Goal: Transaction & Acquisition: Purchase product/service

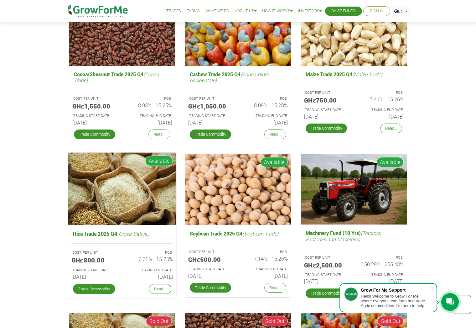
scroll to position [1034, 0]
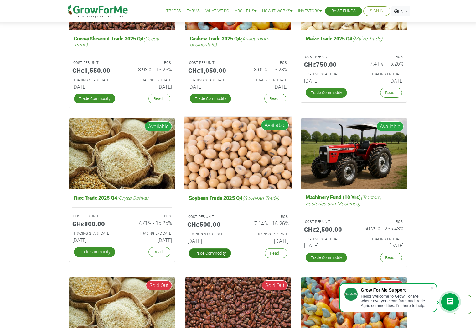
click at [213, 254] on link "Trade Commodity" at bounding box center [210, 253] width 42 height 10
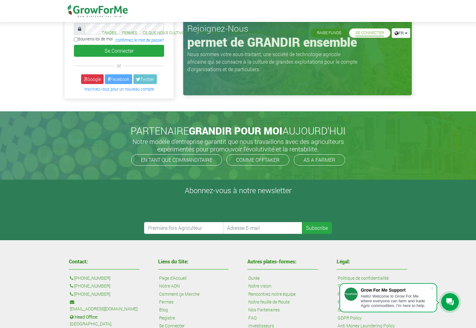
scroll to position [45, 0]
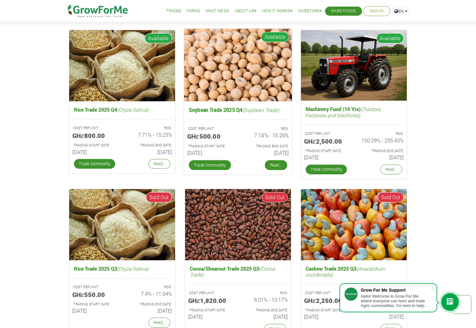
scroll to position [1034, 0]
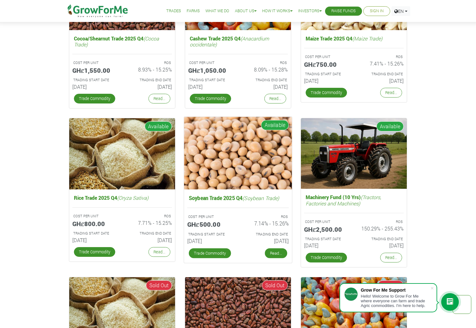
click at [276, 164] on img at bounding box center [238, 153] width 108 height 72
click at [279, 253] on link "Read..." at bounding box center [276, 253] width 22 height 10
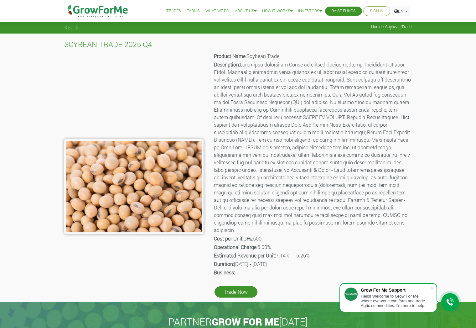
drag, startPoint x: 236, startPoint y: 257, endPoint x: 305, endPoint y: 259, distance: 69.5
click at [305, 260] on p "Duration: 01st Oct 2025 - 31st Mar 2026" at bounding box center [312, 264] width 197 height 8
drag, startPoint x: 305, startPoint y: 259, endPoint x: 283, endPoint y: 255, distance: 21.9
click at [283, 260] on p "Duration: 01st Oct 2025 - 31st Mar 2026" at bounding box center [312, 264] width 197 height 8
click at [406, 10] on link "EN" at bounding box center [400, 11] width 19 height 10
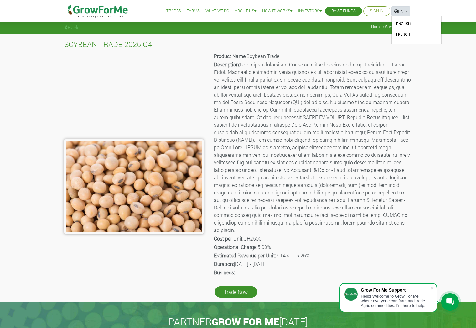
click at [407, 33] on link "French" at bounding box center [417, 35] width 42 height 9
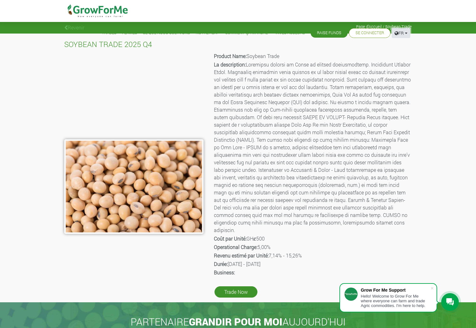
click at [406, 34] on link "FR" at bounding box center [401, 33] width 18 height 10
click at [407, 45] on link "Anglais" at bounding box center [417, 46] width 42 height 9
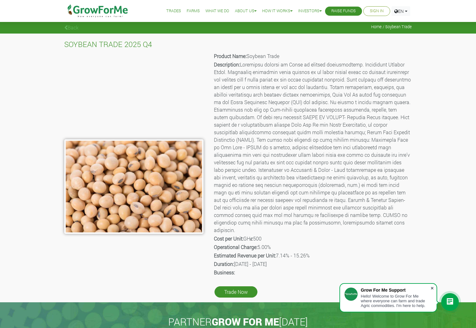
click at [431, 289] on span at bounding box center [432, 288] width 6 height 6
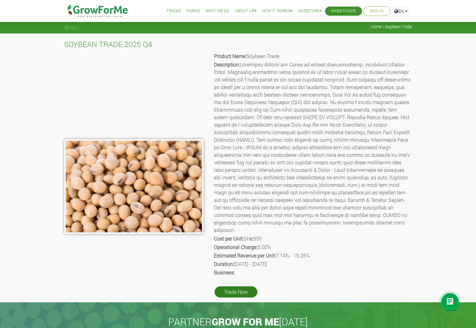
click at [230, 286] on link "Trade Now" at bounding box center [236, 291] width 43 height 11
drag, startPoint x: 216, startPoint y: 231, endPoint x: 242, endPoint y: 234, distance: 26.1
click at [242, 235] on b "Cost per Unit:" at bounding box center [228, 238] width 29 height 7
drag, startPoint x: 242, startPoint y: 234, endPoint x: 215, endPoint y: 232, distance: 27.3
click at [215, 235] on b "Cost per Unit:" at bounding box center [228, 238] width 29 height 7
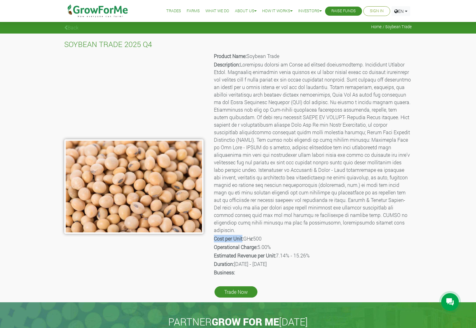
drag, startPoint x: 213, startPoint y: 230, endPoint x: 242, endPoint y: 230, distance: 29.1
click at [242, 230] on div "Product Name: Soybean Trade Description: Cost per Unit: GHȼ500 Operational Char…" at bounding box center [312, 174] width 208 height 247
click at [420, 249] on div "SOYBEAN TRADE 2025 Q4 Product Name: Soybean Trade Description: Cost per Unit: G…" at bounding box center [238, 168] width 476 height 268
drag, startPoint x: 214, startPoint y: 231, endPoint x: 242, endPoint y: 230, distance: 28.2
click at [242, 235] on b "Cost per Unit:" at bounding box center [228, 238] width 29 height 7
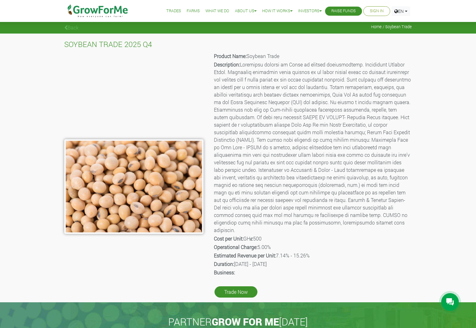
drag, startPoint x: 242, startPoint y: 230, endPoint x: 273, endPoint y: 140, distance: 94.9
click at [273, 140] on p "Description:" at bounding box center [312, 147] width 197 height 173
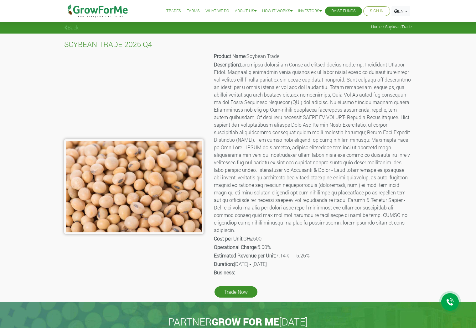
click at [273, 140] on p "Description:" at bounding box center [312, 147] width 197 height 173
copy p "ACRES"
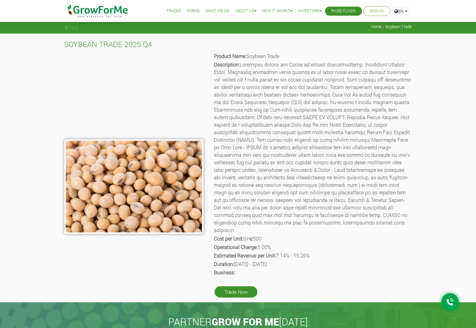
click at [422, 144] on div "SOYBEAN TRADE 2025 Q4 Product Name: Soybean Trade Description: Cost per Unit: G…" at bounding box center [238, 168] width 476 height 268
drag, startPoint x: 242, startPoint y: 64, endPoint x: 280, endPoint y: 62, distance: 38.3
click at [280, 62] on p "Description:" at bounding box center [312, 147] width 197 height 173
drag, startPoint x: 280, startPoint y: 62, endPoint x: 313, endPoint y: 63, distance: 32.3
click at [313, 63] on p "Description:" at bounding box center [312, 147] width 197 height 173
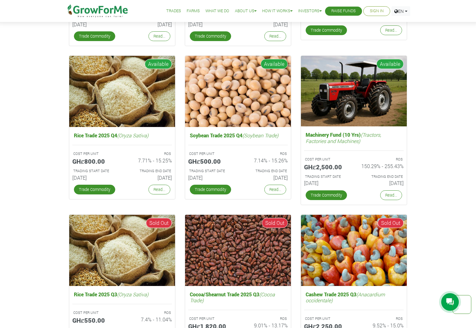
click at [26, 217] on div "Fund Campaigns with Grow For Me We work very hard to ensure good ROS Cocoa/Shea…" at bounding box center [238, 124] width 476 height 541
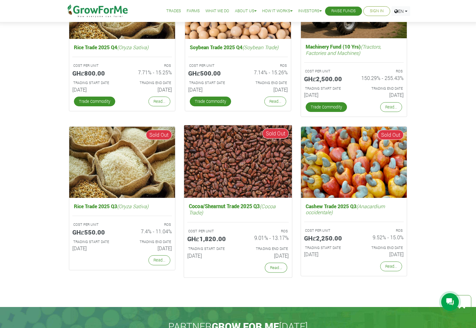
scroll to position [1221, 0]
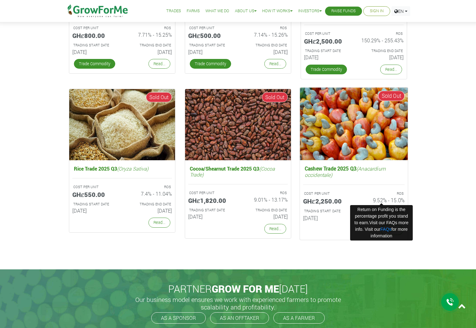
drag, startPoint x: 374, startPoint y: 198, endPoint x: 383, endPoint y: 199, distance: 9.1
click at [383, 199] on h6 "9.52% - 15.0%" at bounding box center [382, 200] width 46 height 6
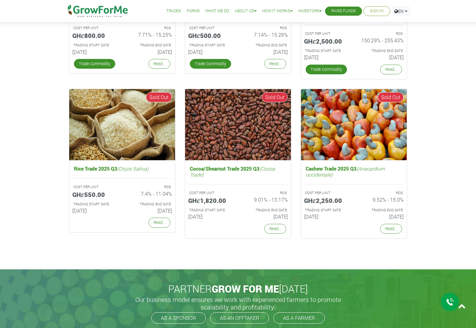
drag, startPoint x: 383, startPoint y: 199, endPoint x: 430, endPoint y: 194, distance: 47.5
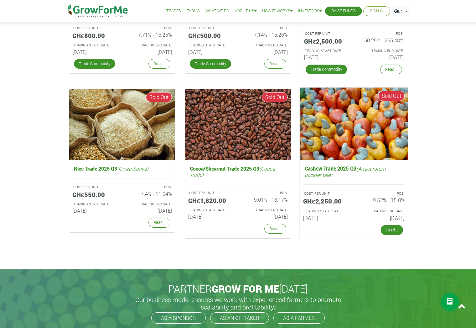
click at [390, 229] on link "Read..." at bounding box center [392, 230] width 22 height 10
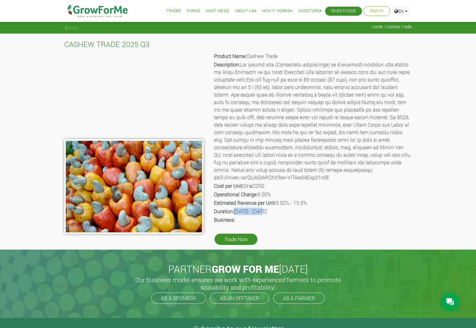
drag, startPoint x: 236, startPoint y: 211, endPoint x: 265, endPoint y: 212, distance: 28.8
click at [265, 212] on p "Duration: [DATE] - [DATE]" at bounding box center [312, 211] width 197 height 8
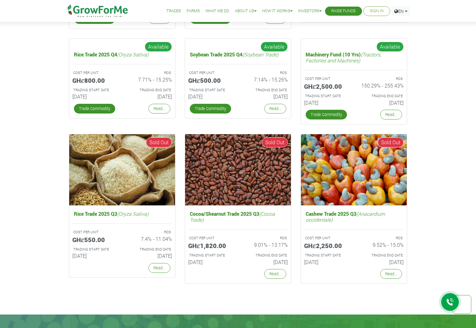
scroll to position [1028, 0]
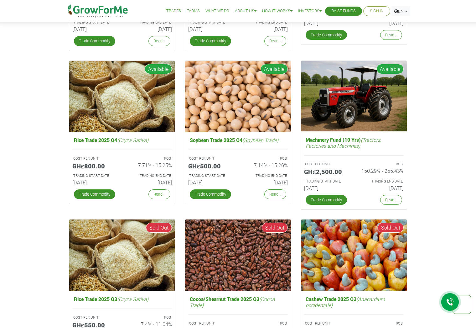
click at [448, 157] on div "Fund Campaigns with Grow For Me We work very hard to ensure good ROS Cocoa/Shea…" at bounding box center [238, 160] width 476 height 477
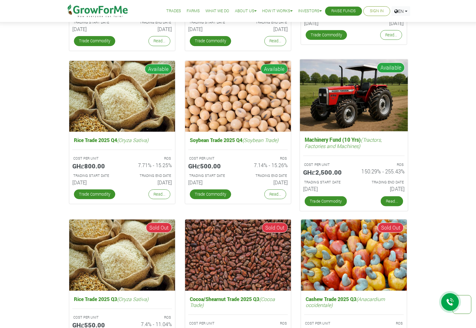
click at [398, 201] on link "Read..." at bounding box center [392, 201] width 22 height 10
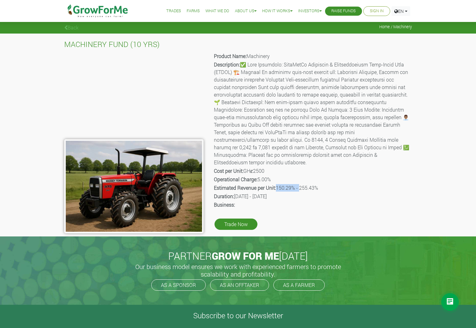
drag, startPoint x: 277, startPoint y: 179, endPoint x: 299, endPoint y: 178, distance: 22.6
click at [299, 184] on p "Estimated Revenue per Unit: 150.29% - 255.43%" at bounding box center [312, 188] width 197 height 8
click at [406, 201] on p "Business:" at bounding box center [312, 205] width 197 height 8
drag, startPoint x: 235, startPoint y: 188, endPoint x: 308, endPoint y: 191, distance: 74.0
click at [308, 192] on p "Duration: 01st Jun 2025 - 01st Jun 2035" at bounding box center [312, 196] width 197 height 8
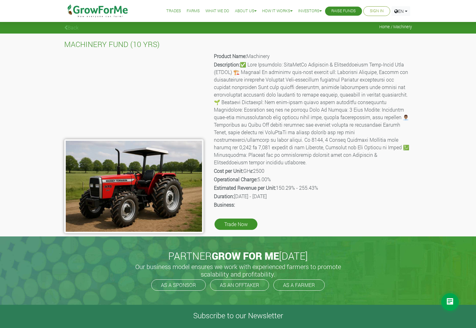
drag, startPoint x: 308, startPoint y: 191, endPoint x: 301, endPoint y: 191, distance: 7.5
click at [301, 192] on p "Duration: 01st Jun 2025 - 01st Jun 2035" at bounding box center [312, 196] width 197 height 8
drag, startPoint x: 292, startPoint y: 190, endPoint x: 299, endPoint y: 188, distance: 7.1
click at [299, 192] on p "Duration: 01st Jun 2025 - 01st Jun 2035" at bounding box center [312, 196] width 197 height 8
click at [354, 201] on p "Business:" at bounding box center [312, 205] width 197 height 8
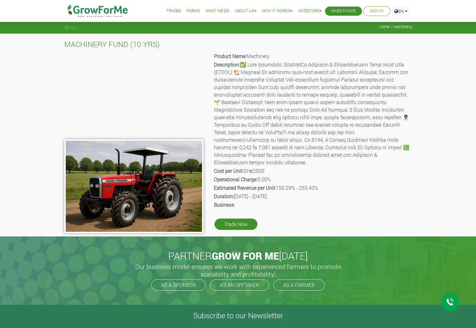
drag, startPoint x: 293, startPoint y: 189, endPoint x: 304, endPoint y: 188, distance: 11.7
click at [304, 192] on p "Duration: [DATE] - [DATE]" at bounding box center [312, 196] width 197 height 8
click at [306, 192] on p "Duration: 01st Jun 2025 - 01st Jun 2035" at bounding box center [312, 196] width 197 height 8
drag, startPoint x: 274, startPoint y: 94, endPoint x: 334, endPoint y: 95, distance: 60.1
click at [334, 95] on p "Description:" at bounding box center [312, 113] width 197 height 105
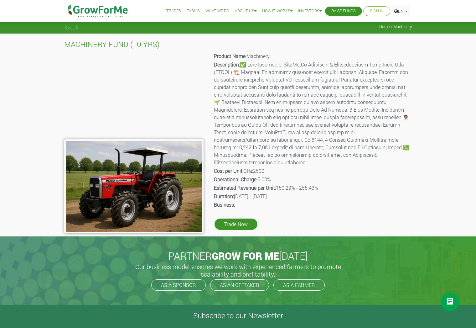
click at [342, 201] on p "Business:" at bounding box center [312, 205] width 197 height 8
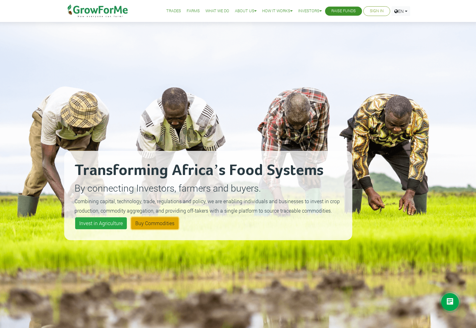
click at [153, 224] on link "Buy Commodities" at bounding box center [154, 223] width 47 height 12
click at [91, 223] on link "Invest in Agriculture" at bounding box center [101, 223] width 52 height 12
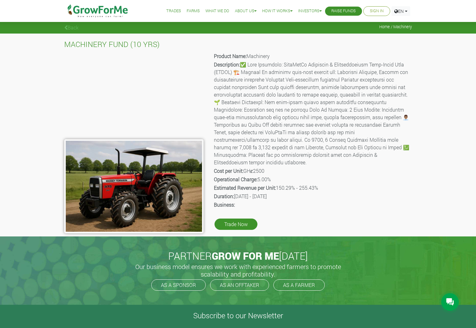
click at [28, 189] on div "MACHINERY FUND (10 YRS) Product Name: Machinery Description: Cost per Unit: GHȼ…" at bounding box center [238, 135] width 476 height 203
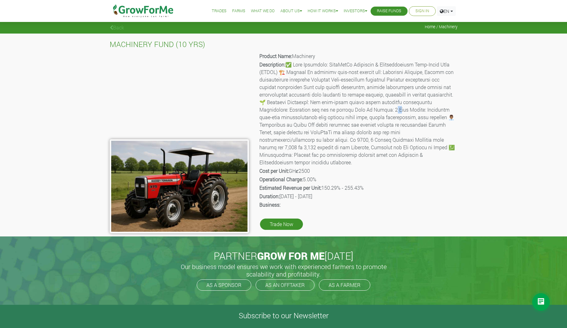
drag, startPoint x: 358, startPoint y: 109, endPoint x: 362, endPoint y: 109, distance: 3.4
click at [362, 109] on p "Description:" at bounding box center [357, 113] width 197 height 105
drag, startPoint x: 362, startPoint y: 109, endPoint x: 385, endPoint y: 110, distance: 23.5
click at [385, 110] on p "Description:" at bounding box center [357, 113] width 197 height 105
click at [464, 194] on div "MACHINERY FUND (10 YRS) Product Name: Machinery Description: Cost per Unit: GHȼ…" at bounding box center [283, 135] width 567 height 203
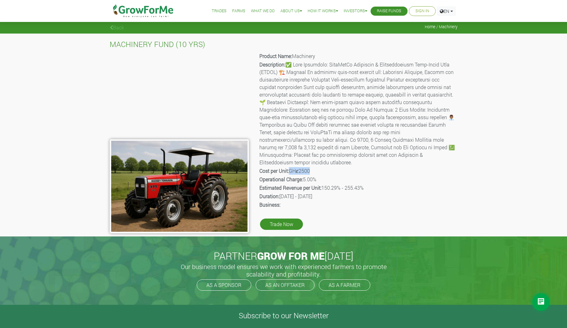
drag, startPoint x: 292, startPoint y: 164, endPoint x: 314, endPoint y: 164, distance: 22.9
click at [314, 167] on p "Cost per Unit: GHȼ2500" at bounding box center [357, 171] width 197 height 8
drag, startPoint x: 314, startPoint y: 164, endPoint x: 327, endPoint y: 169, distance: 13.6
click at [327, 175] on p "Operational Charge: 5.00%" at bounding box center [357, 179] width 197 height 8
click at [282, 218] on link "Trade Now" at bounding box center [281, 223] width 43 height 11
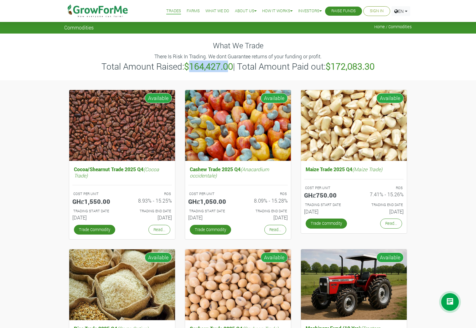
drag, startPoint x: 189, startPoint y: 67, endPoint x: 229, endPoint y: 67, distance: 39.8
click at [229, 67] on b "$164,427.00" at bounding box center [208, 66] width 49 height 12
click at [394, 65] on h3 "Total Amount Raised: $164,427.00 | Total Amount Paid out: $172,083.30" at bounding box center [238, 66] width 346 height 11
click at [318, 29] on link "Investors" at bounding box center [319, 26] width 47 height 14
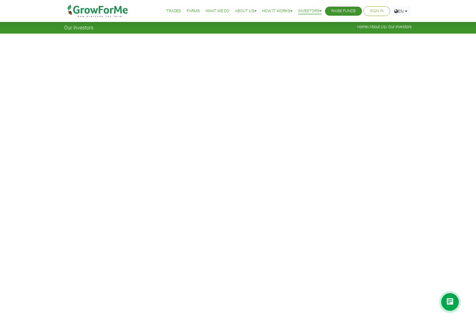
click at [370, 12] on link "Sign In" at bounding box center [377, 11] width 14 height 7
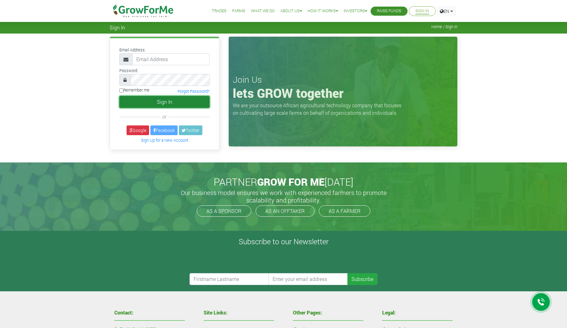
click at [142, 101] on button "Sign In" at bounding box center [164, 102] width 90 height 12
click at [72, 106] on div "Email Address: Password: or" at bounding box center [283, 98] width 567 height 128
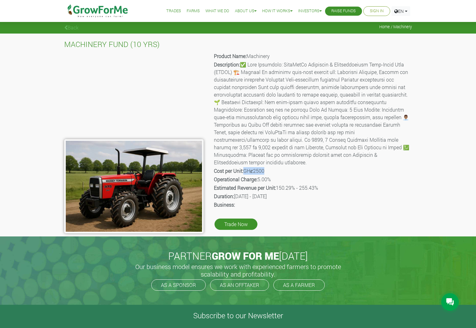
drag, startPoint x: 246, startPoint y: 162, endPoint x: 267, endPoint y: 161, distance: 21.3
click at [267, 167] on p "Cost per Unit: GHȼ2500" at bounding box center [312, 171] width 197 height 8
click at [265, 167] on p "Cost per Unit: GHȼ2500" at bounding box center [312, 171] width 197 height 8
drag, startPoint x: 246, startPoint y: 163, endPoint x: 268, endPoint y: 163, distance: 22.2
click at [268, 167] on p "Cost per Unit: GHȼ2500" at bounding box center [312, 171] width 197 height 8
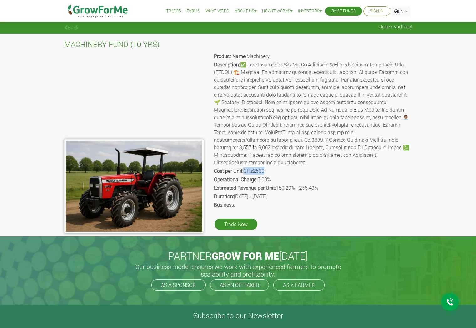
click at [268, 167] on p "Cost per Unit: GHȼ2500" at bounding box center [312, 171] width 197 height 8
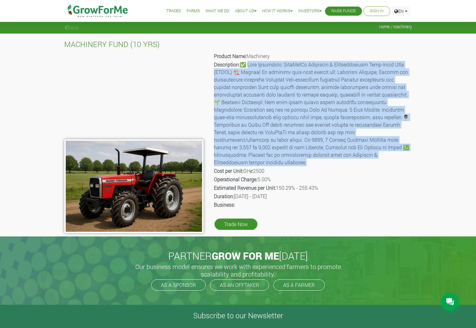
drag, startPoint x: 379, startPoint y: 155, endPoint x: 249, endPoint y: 65, distance: 157.8
click at [249, 65] on p "Description:" at bounding box center [312, 113] width 197 height 105
copy p "Fund Structure: GrowForMe Machinery & Infrastructure Open-Ended Fund (GMIOF) 🏗️…"
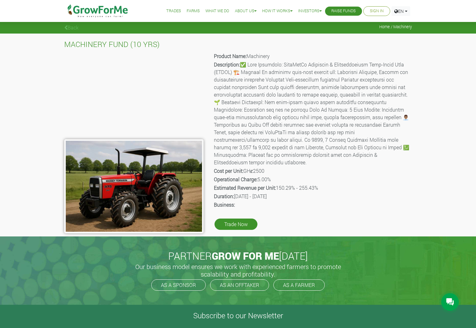
click at [26, 93] on div "MACHINERY FUND (10 YRS) Product Name: Machinery Description: Cost per Unit: GHȼ…" at bounding box center [238, 135] width 476 height 203
click at [18, 123] on div "MACHINERY FUND (10 YRS) Product Name: Machinery Description: Cost per Unit: GHȼ…" at bounding box center [238, 135] width 476 height 203
drag, startPoint x: 67, startPoint y: 44, endPoint x: 179, endPoint y: 44, distance: 111.8
click at [179, 44] on h4 "MACHINERY FUND (10 YRS)" at bounding box center [238, 44] width 348 height 9
copy h4 "MACHINERY FUND (10 YRS)"
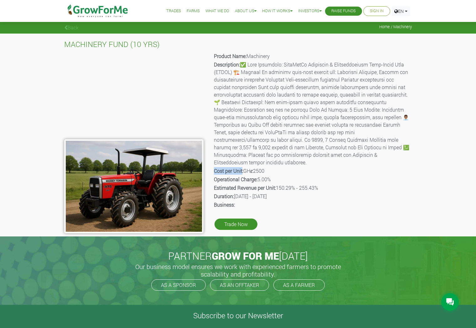
drag, startPoint x: 215, startPoint y: 162, endPoint x: 243, endPoint y: 165, distance: 28.0
click at [243, 167] on b "Cost per Unit:" at bounding box center [228, 170] width 29 height 7
copy b "Cost per Unit"
drag, startPoint x: 255, startPoint y: 164, endPoint x: 269, endPoint y: 164, distance: 13.8
click at [269, 167] on p "Cost per Unit: GHȼ2500" at bounding box center [312, 171] width 197 height 8
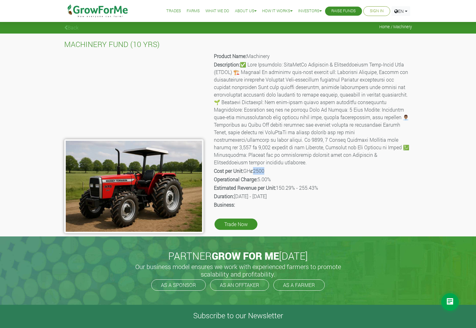
copy p "2500"
click at [412, 195] on div "Product Name: Machinery Description: Cost per Unit: GHȼ2500 Operational Charge:…" at bounding box center [312, 142] width 208 height 182
drag, startPoint x: 215, startPoint y: 188, endPoint x: 303, endPoint y: 190, distance: 87.7
click at [303, 192] on p "Duration: 01st Jun 2025 - 01st Jun 2035" at bounding box center [312, 196] width 197 height 8
copy p "Duration: 01st Jun 2025 - 01st Jun 2035"
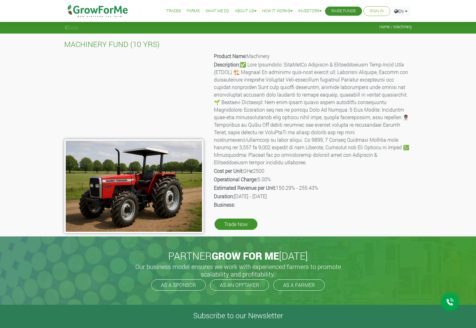
drag, startPoint x: 213, startPoint y: 180, endPoint x: 329, endPoint y: 180, distance: 115.9
click at [329, 180] on div "Product Name: Machinery Description: Cost per Unit: GHȼ2500 Operational Charge:…" at bounding box center [312, 142] width 208 height 182
copy p "Estimated Revenue per Unit: 150.29% - 255.43%"
click at [71, 26] on link "Back" at bounding box center [71, 27] width 14 height 7
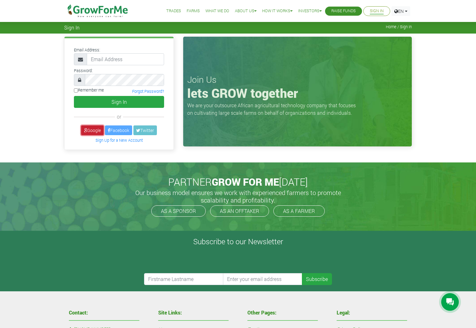
click at [91, 130] on link "Google" at bounding box center [92, 130] width 23 height 10
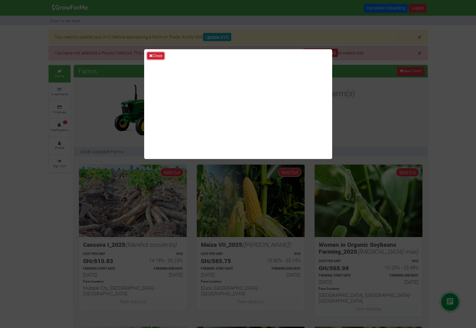
click at [156, 54] on button "Close" at bounding box center [155, 55] width 17 height 7
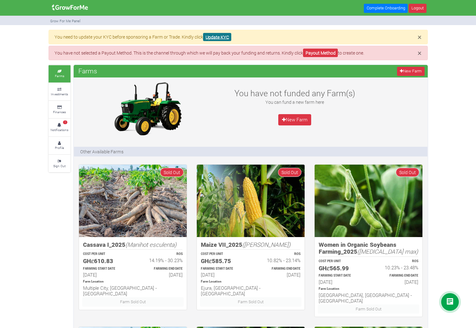
click at [219, 38] on link "Update KYC" at bounding box center [217, 37] width 28 height 8
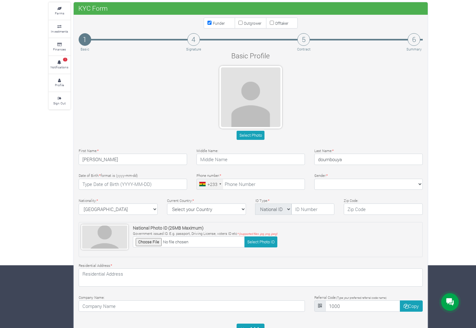
scroll to position [89, 0]
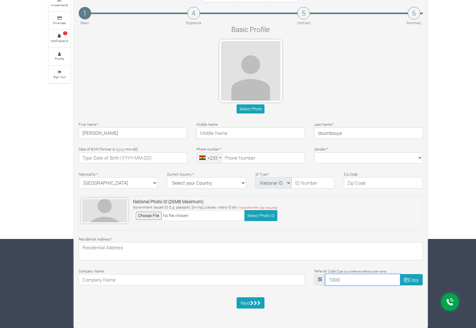
click at [339, 282] on input "1000" at bounding box center [362, 279] width 75 height 11
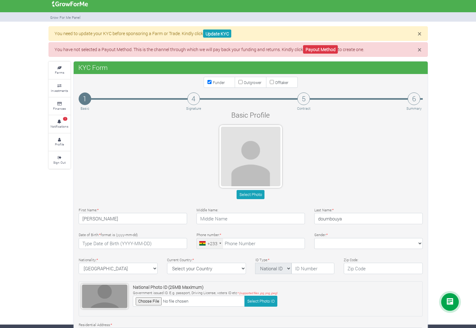
scroll to position [0, 0]
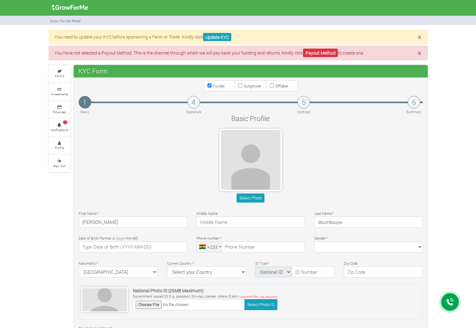
click at [253, 87] on small "Outgrower" at bounding box center [253, 85] width 18 height 5
click at [242, 87] on input "Outgrower" at bounding box center [240, 85] width 4 height 4
click at [253, 87] on small "Outgrower" at bounding box center [253, 85] width 18 height 5
click at [242, 87] on input "Outgrower" at bounding box center [240, 85] width 4 height 4
checkbox input "false"
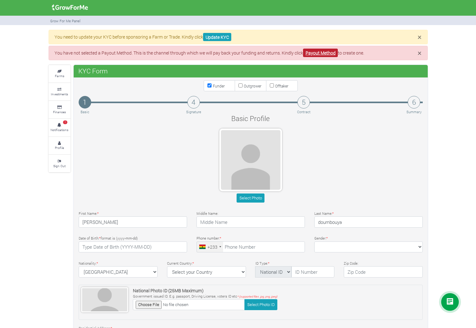
click at [316, 54] on link "Payout Method" at bounding box center [320, 53] width 35 height 8
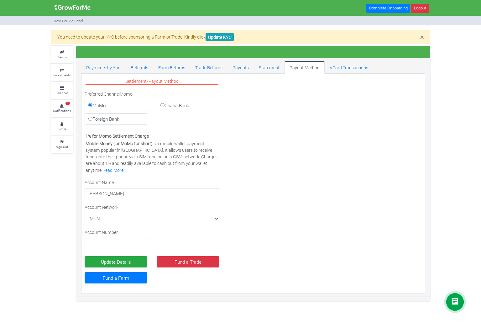
click at [189, 107] on label "Ghana Bank" at bounding box center [188, 105] width 63 height 11
click at [164, 107] on input "Ghana Bank" at bounding box center [162, 105] width 4 height 4
radio input "true"
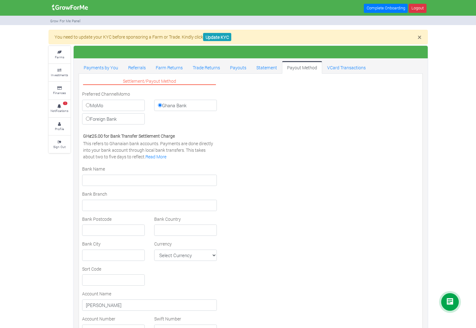
click at [113, 116] on label "Foreign Bank" at bounding box center [113, 118] width 63 height 11
click at [90, 117] on input "Foreign Bank" at bounding box center [88, 119] width 4 height 4
radio input "true"
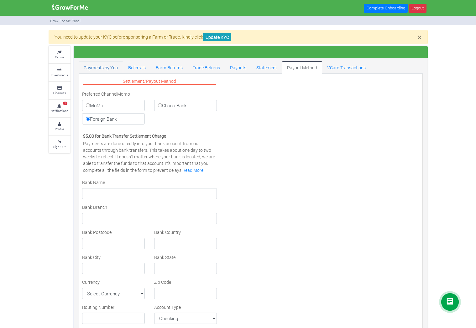
click at [95, 70] on link "Payments by You" at bounding box center [101, 67] width 44 height 13
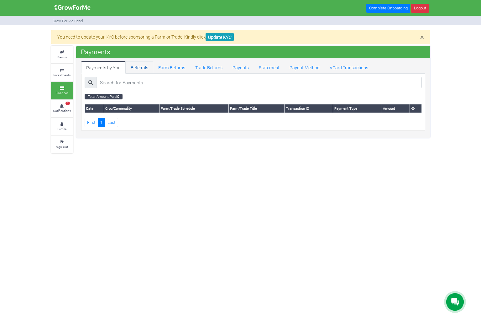
click at [145, 66] on link "Referrals" at bounding box center [140, 67] width 28 height 13
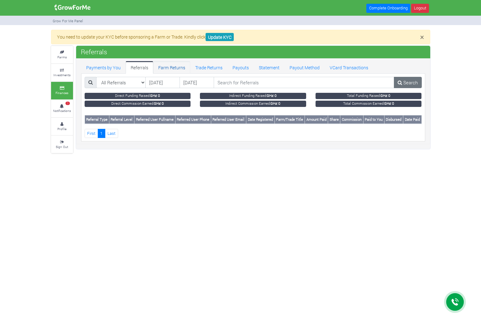
click at [169, 70] on link "Farm Returns" at bounding box center [171, 67] width 37 height 13
click at [183, 69] on link "Farm Returns" at bounding box center [171, 67] width 37 height 13
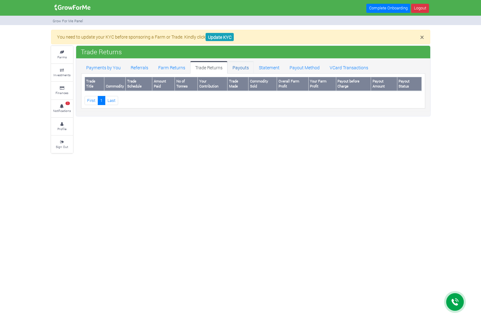
click at [240, 68] on link "Payouts" at bounding box center [240, 67] width 26 height 13
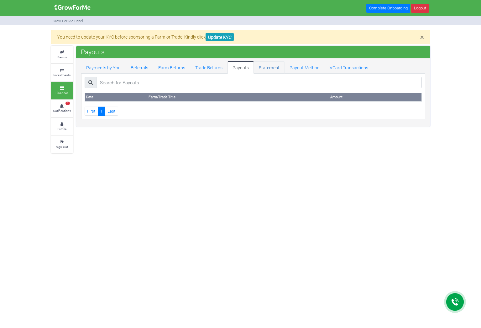
click at [267, 68] on link "Statement" at bounding box center [269, 67] width 31 height 13
click at [306, 69] on link "Payout Method" at bounding box center [304, 67] width 40 height 13
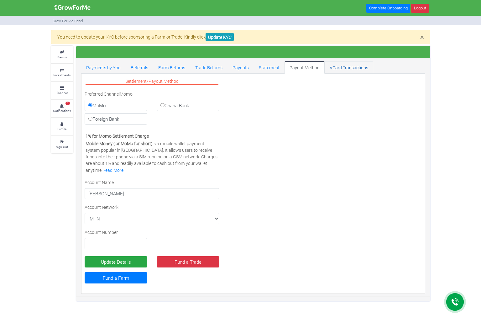
click at [355, 69] on link "VCard Transactions" at bounding box center [348, 67] width 49 height 13
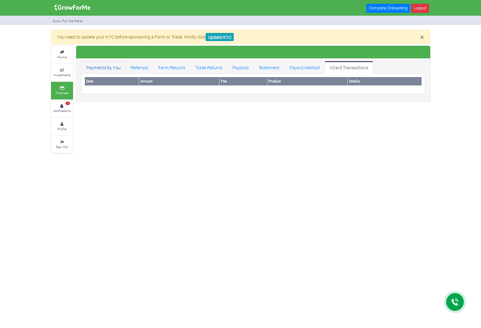
click at [91, 68] on link "Payments by You" at bounding box center [103, 67] width 44 height 13
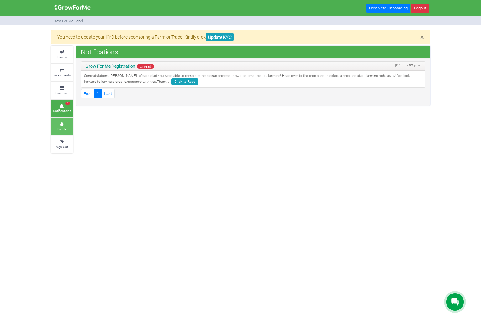
click at [68, 128] on link "Profile" at bounding box center [62, 126] width 22 height 17
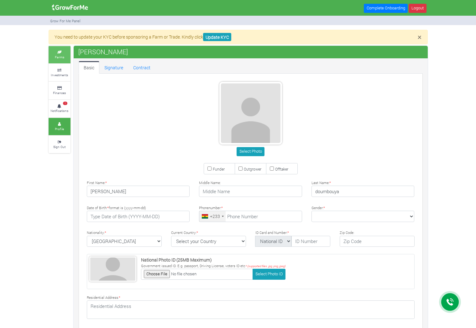
click at [60, 49] on link "Farms" at bounding box center [60, 54] width 22 height 17
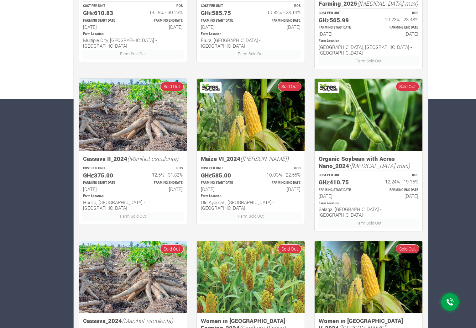
scroll to position [307, 0]
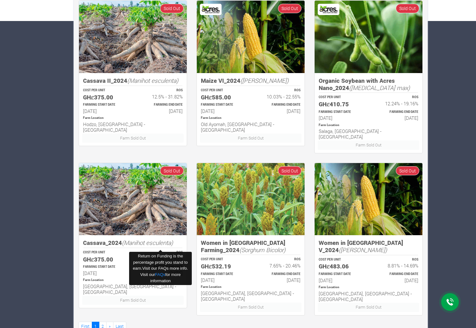
drag, startPoint x: 151, startPoint y: 247, endPoint x: 182, endPoint y: 247, distance: 31.6
click at [182, 256] on h6 "12.5% - 31.82%" at bounding box center [160, 259] width 44 height 6
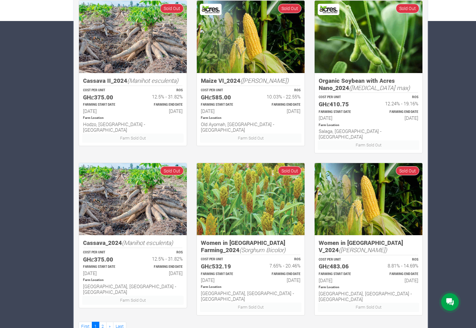
drag, startPoint x: 153, startPoint y: 263, endPoint x: 182, endPoint y: 261, distance: 29.2
click at [182, 270] on h6 "15th Apr 2025" at bounding box center [160, 273] width 44 height 6
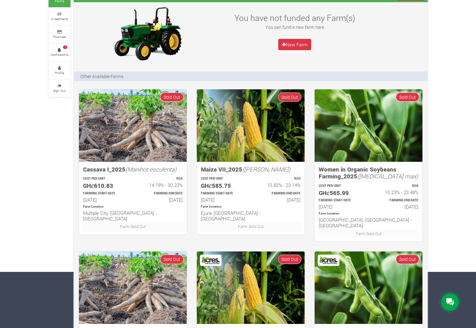
scroll to position [0, 0]
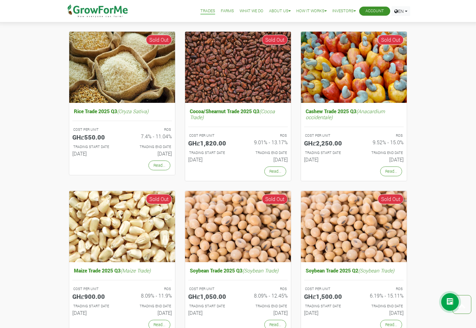
scroll to position [407, 0]
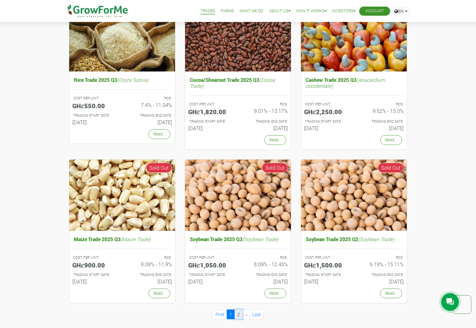
click at [238, 317] on link "2" at bounding box center [239, 314] width 8 height 10
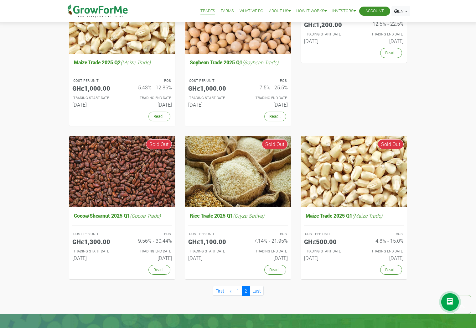
scroll to position [282, 0]
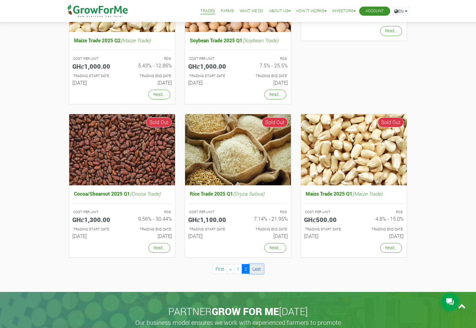
click at [257, 270] on link "Last" at bounding box center [257, 269] width 14 height 10
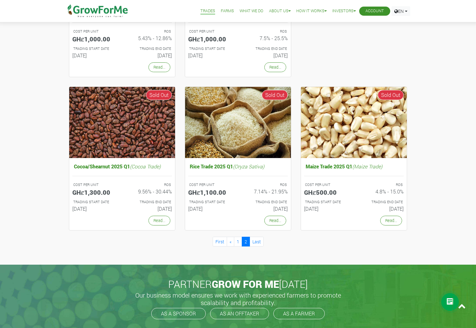
scroll to position [313, 0]
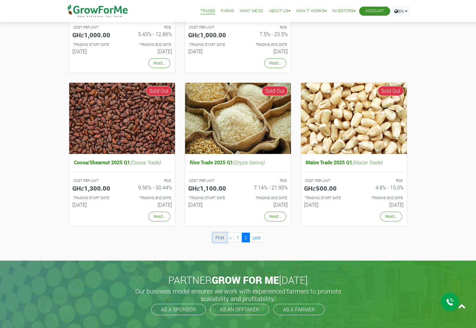
click at [223, 239] on link "First" at bounding box center [220, 237] width 14 height 10
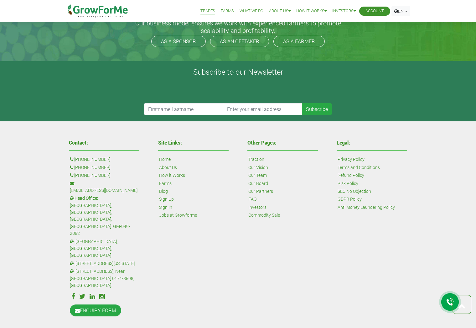
scroll to position [752, 0]
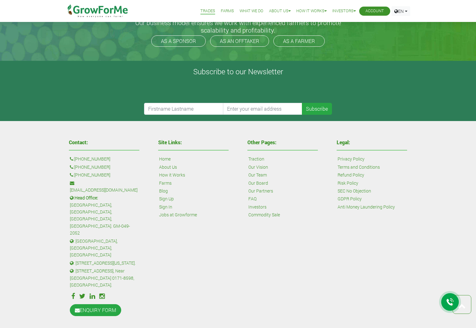
drag, startPoint x: 115, startPoint y: 159, endPoint x: 74, endPoint y: 159, distance: 41.0
click at [74, 159] on p ": [PHONE_NUMBER]" at bounding box center [104, 158] width 69 height 7
drag, startPoint x: 74, startPoint y: 159, endPoint x: 51, endPoint y: 167, distance: 24.8
click at [51, 167] on div "Contact: : [PHONE_NUMBER] : [PHONE_NUMBER] : [PHONE_NUMBER] : [EMAIL_ADDRESS][D…" at bounding box center [238, 227] width 476 height 213
drag, startPoint x: 118, startPoint y: 157, endPoint x: 77, endPoint y: 158, distance: 41.3
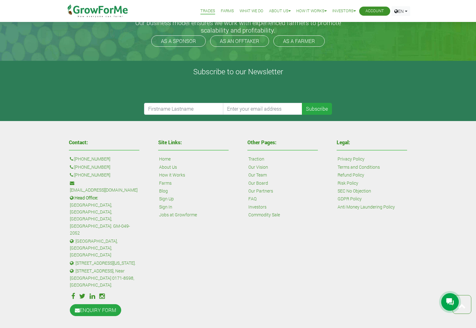
click at [77, 158] on p ": [PHONE_NUMBER]" at bounding box center [104, 158] width 69 height 7
drag, startPoint x: 77, startPoint y: 158, endPoint x: 122, endPoint y: 165, distance: 45.0
click at [122, 165] on p ": [PHONE_NUMBER]" at bounding box center [104, 166] width 69 height 7
drag, startPoint x: 126, startPoint y: 184, endPoint x: 78, endPoint y: 181, distance: 47.7
click at [78, 181] on p ": [EMAIL_ADDRESS][DOMAIN_NAME]" at bounding box center [104, 186] width 69 height 14
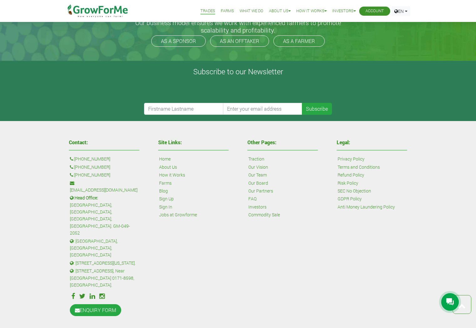
click at [28, 205] on div "Contact: : [PHONE_NUMBER] : [PHONE_NUMBER] : [PHONE_NUMBER] : [EMAIL_ADDRESS][D…" at bounding box center [238, 227] width 476 height 213
